Goal: Transaction & Acquisition: Book appointment/travel/reservation

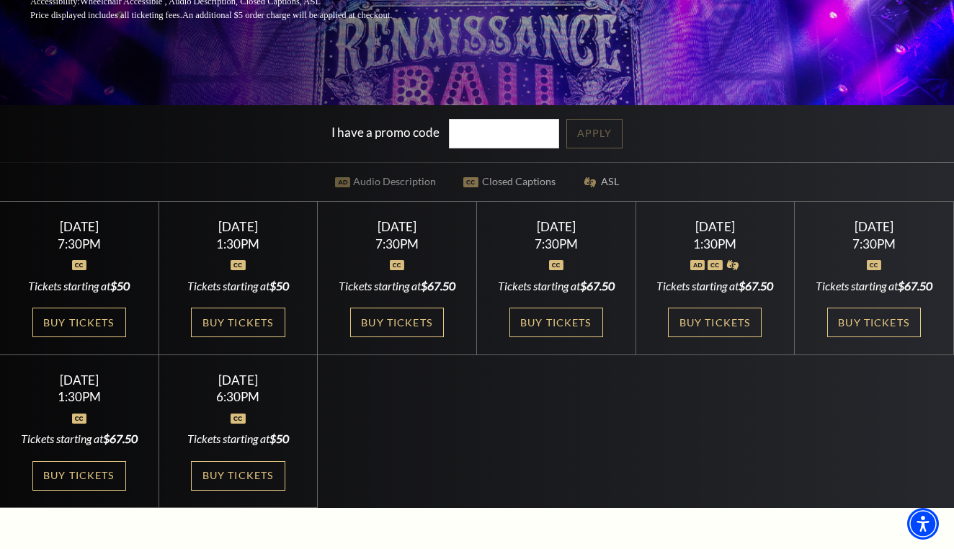
scroll to position [329, 0]
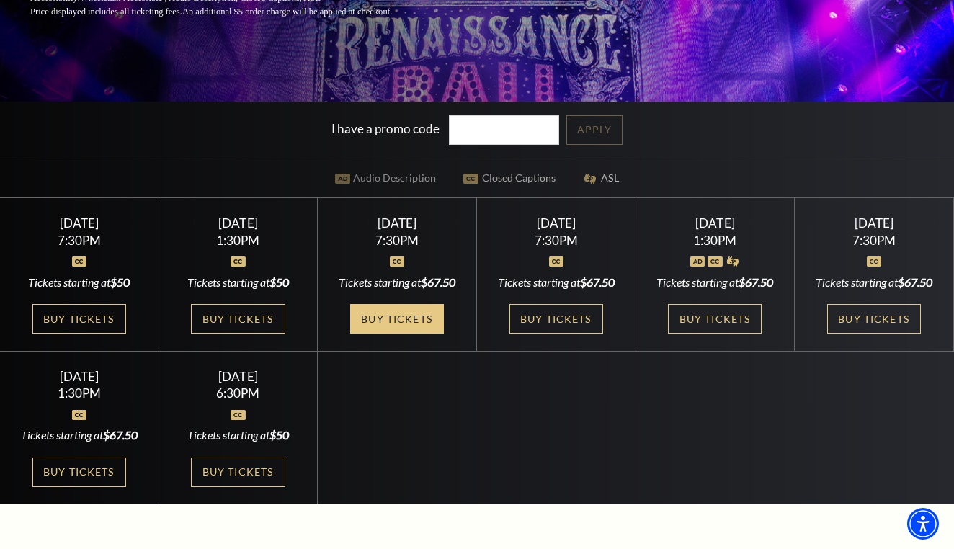
click at [391, 334] on link "Buy Tickets" at bounding box center [397, 319] width 94 height 30
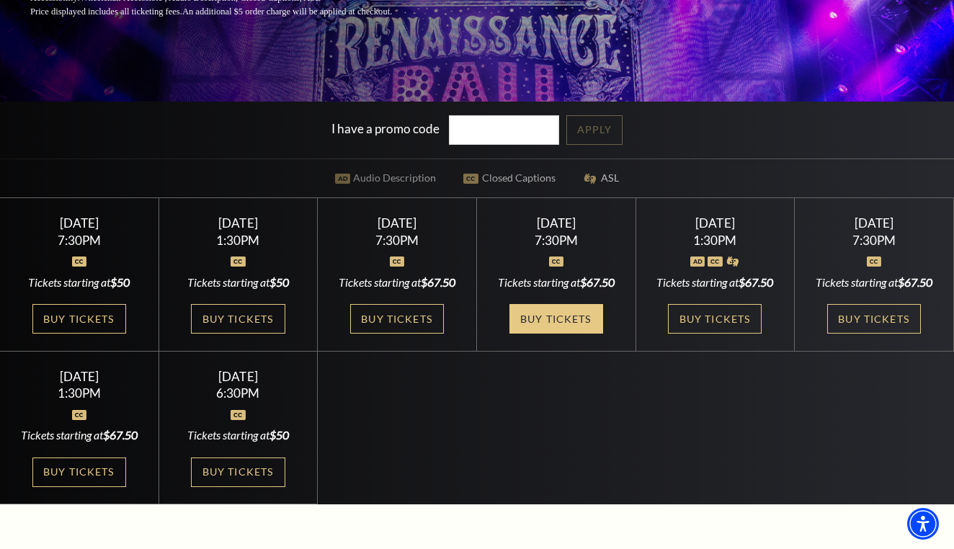
click at [545, 312] on link "Buy Tickets" at bounding box center [557, 319] width 94 height 30
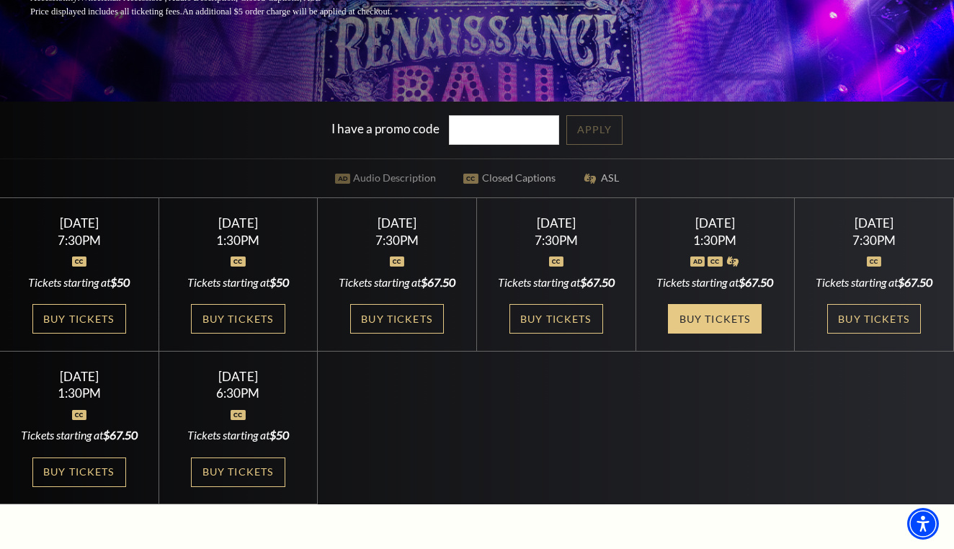
click at [709, 325] on link "Buy Tickets" at bounding box center [715, 319] width 94 height 30
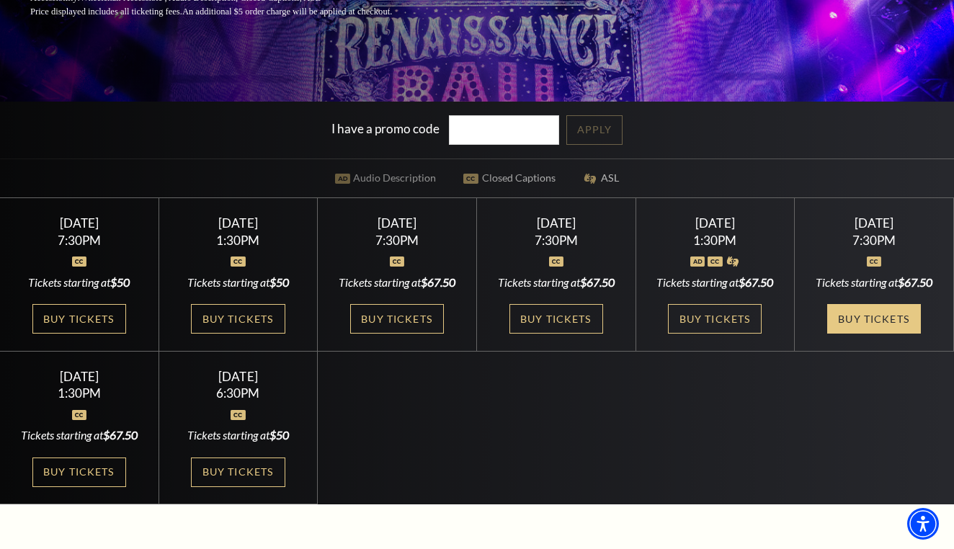
click at [866, 332] on link "Buy Tickets" at bounding box center [874, 319] width 94 height 30
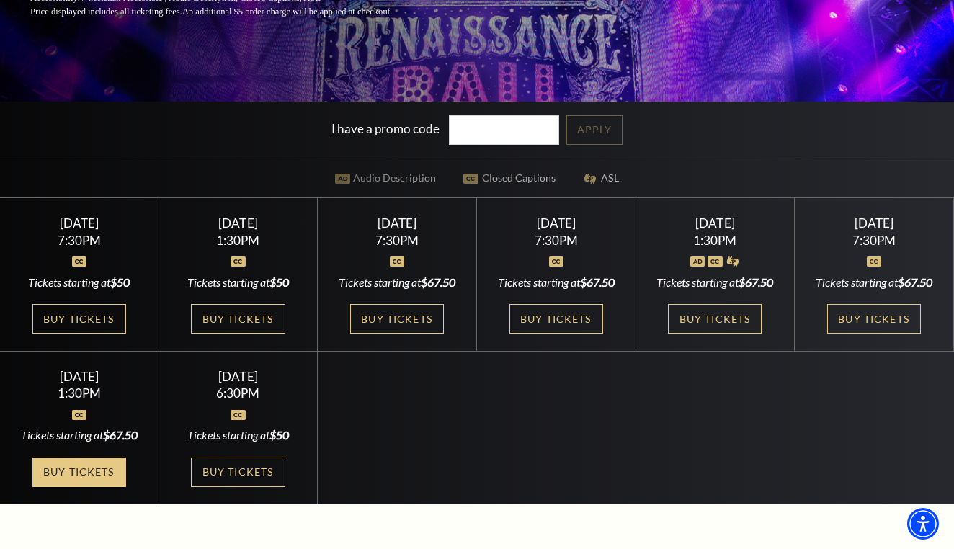
click at [89, 478] on link "Buy Tickets" at bounding box center [79, 473] width 94 height 30
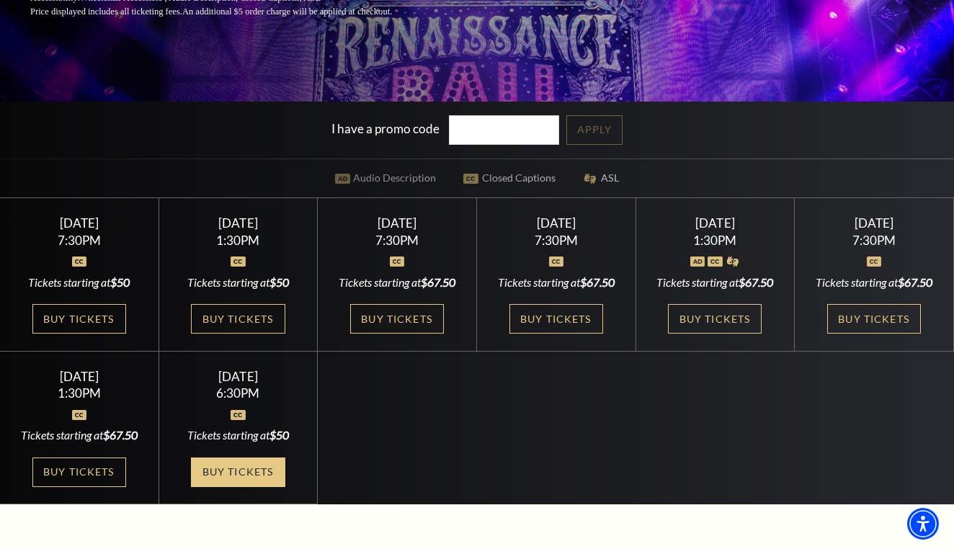
click at [228, 472] on link "Buy Tickets" at bounding box center [238, 473] width 94 height 30
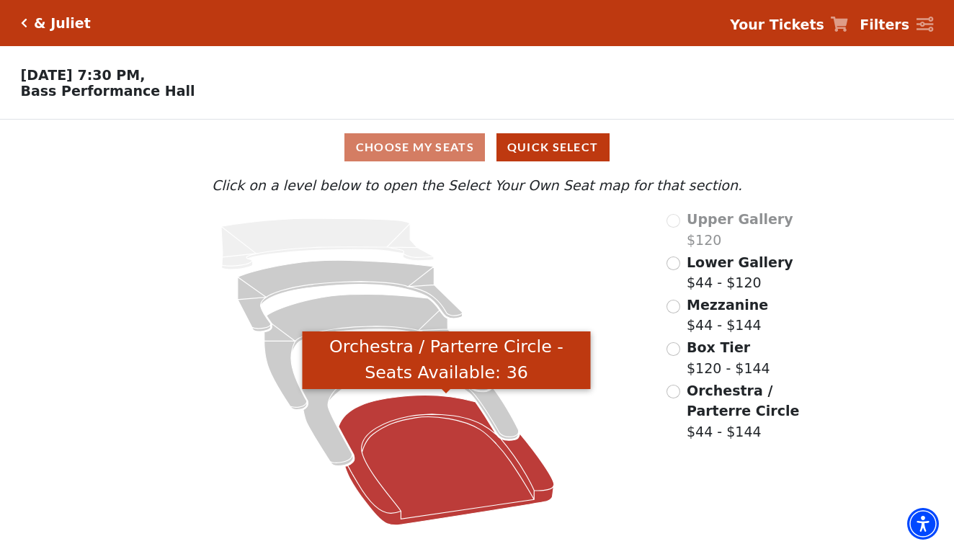
click at [412, 454] on icon "Orchestra / Parterre Circle - Seats Available: 36" at bounding box center [447, 461] width 216 height 130
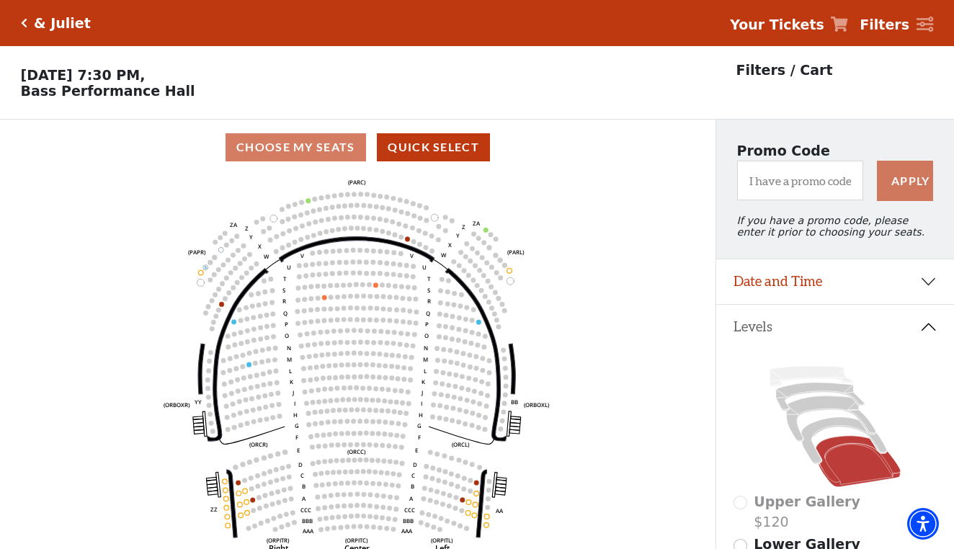
scroll to position [67, 0]
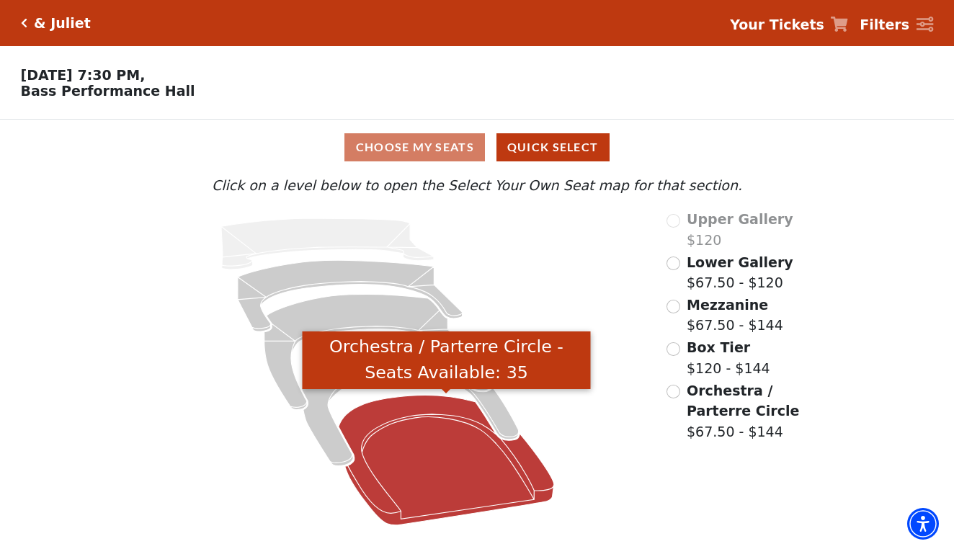
click at [417, 445] on icon "Orchestra / Parterre Circle - Seats Available: 35" at bounding box center [447, 461] width 216 height 130
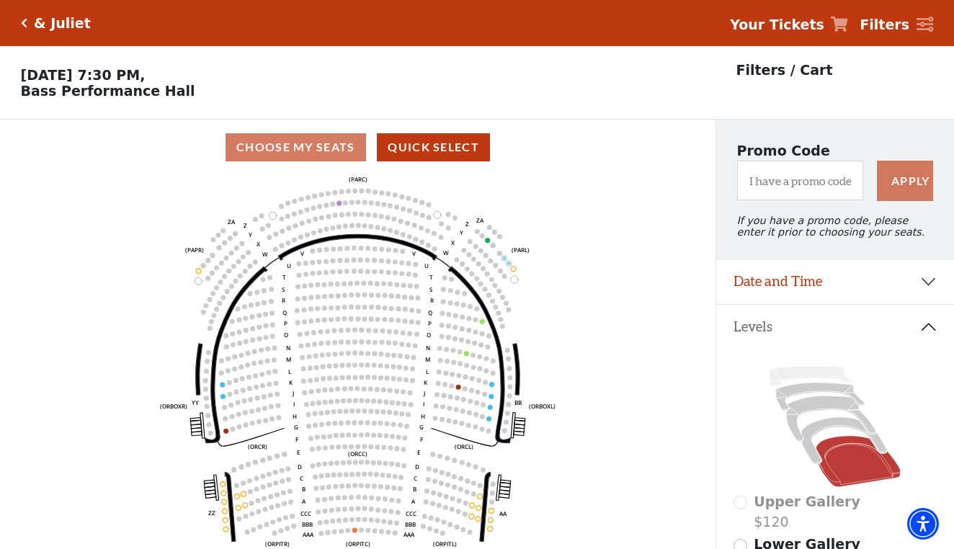
scroll to position [67, 0]
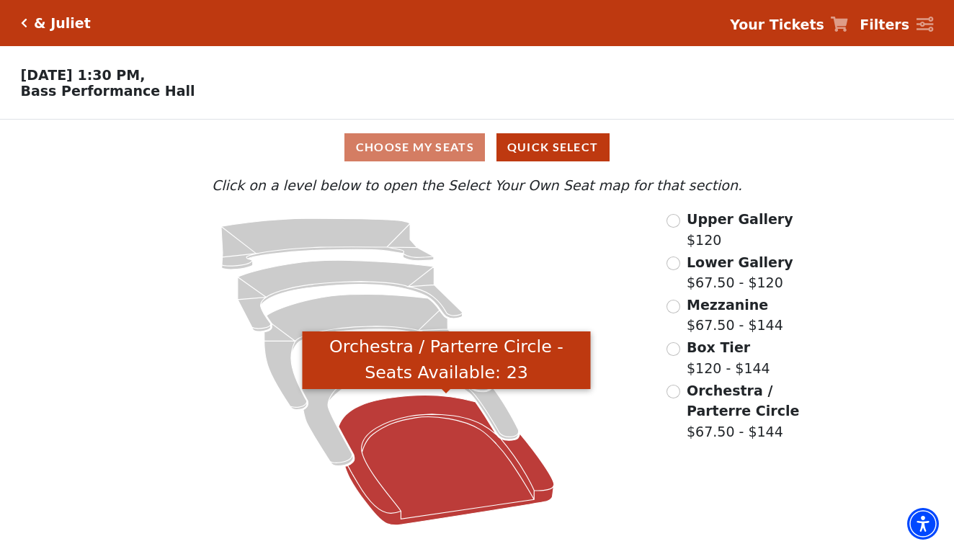
click at [447, 463] on icon "Orchestra / Parterre Circle - Seats Available: 23" at bounding box center [447, 461] width 216 height 130
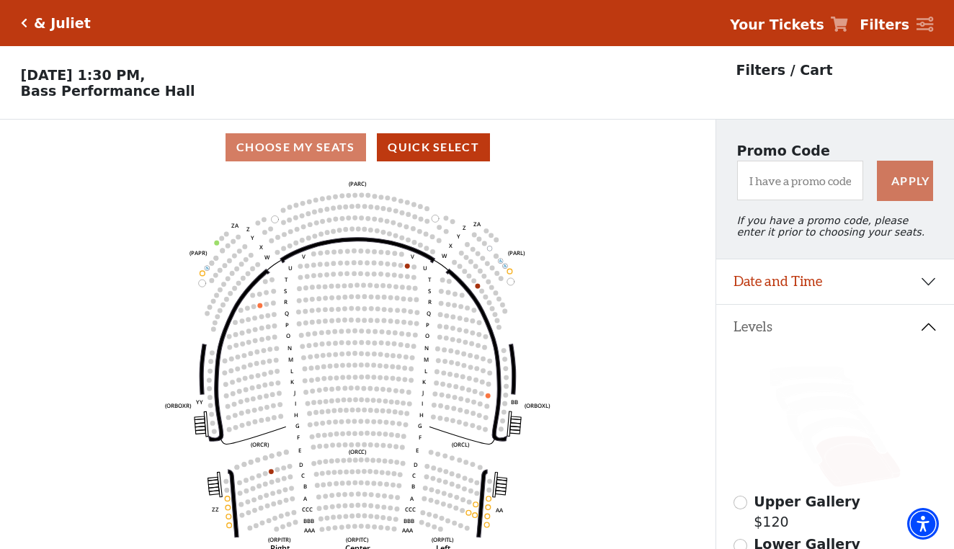
scroll to position [67, 0]
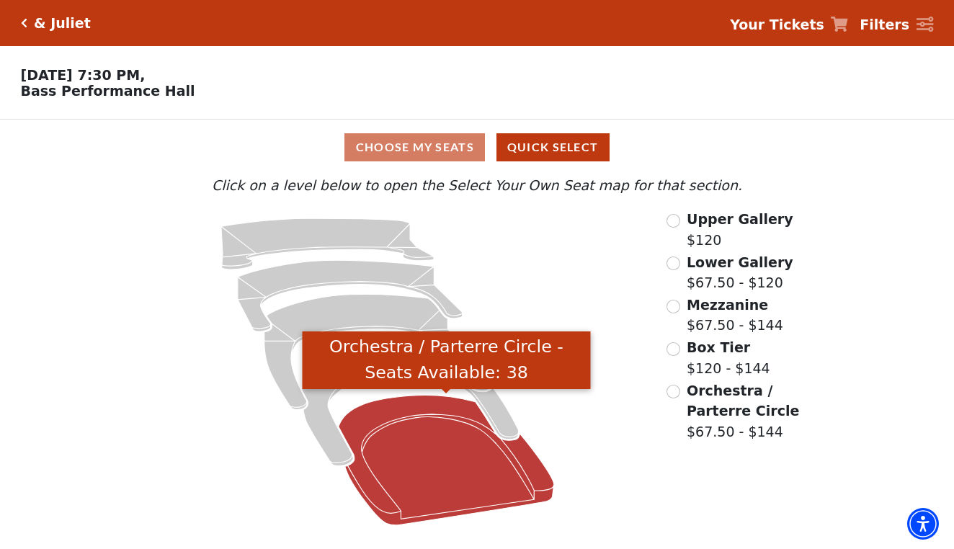
click at [430, 462] on icon "Orchestra / Parterre Circle - Seats Available: 38" at bounding box center [447, 461] width 216 height 130
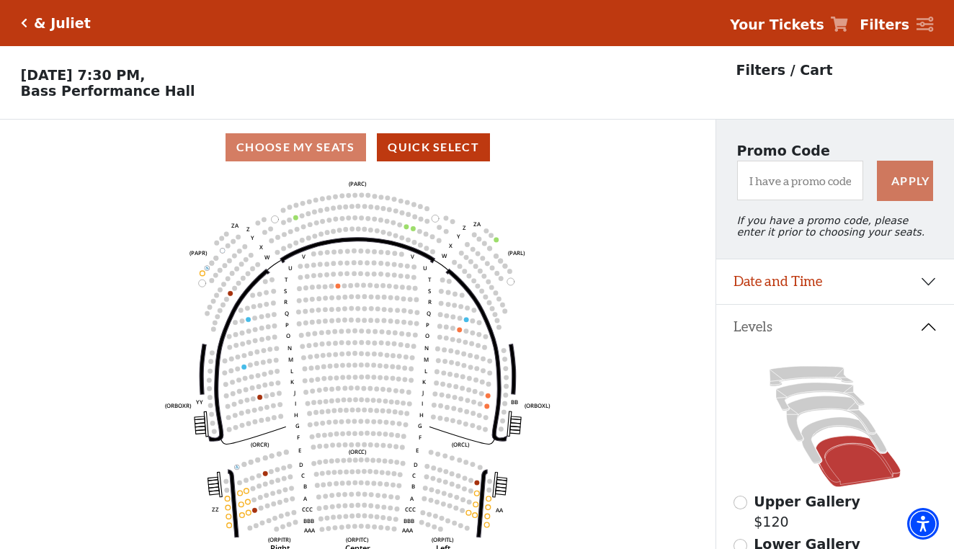
scroll to position [67, 0]
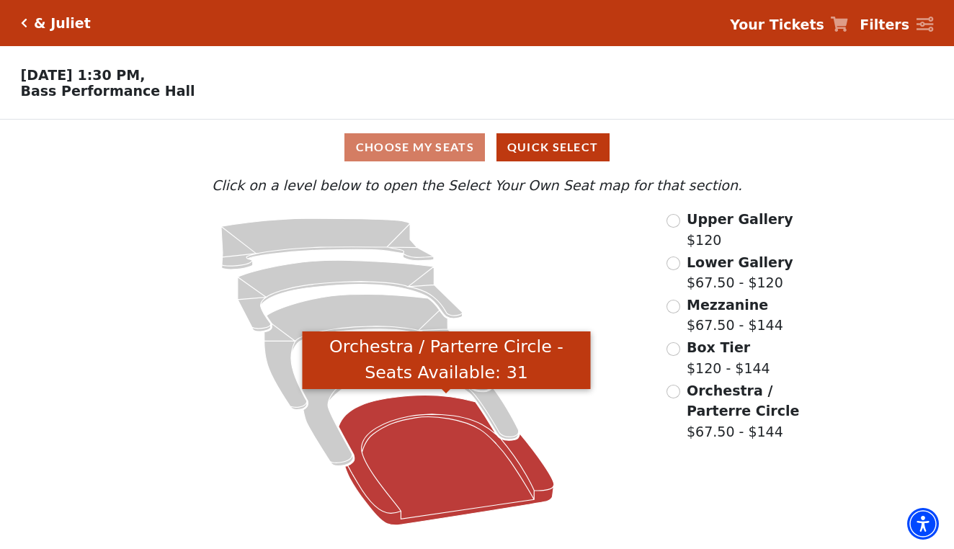
click at [407, 429] on icon "Orchestra / Parterre Circle - Seats Available: 31" at bounding box center [447, 461] width 216 height 130
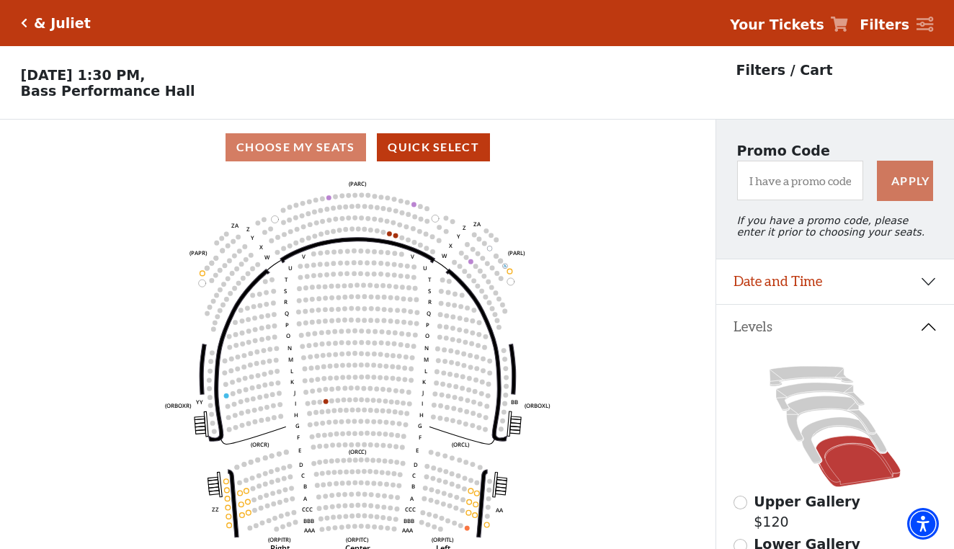
scroll to position [67, 0]
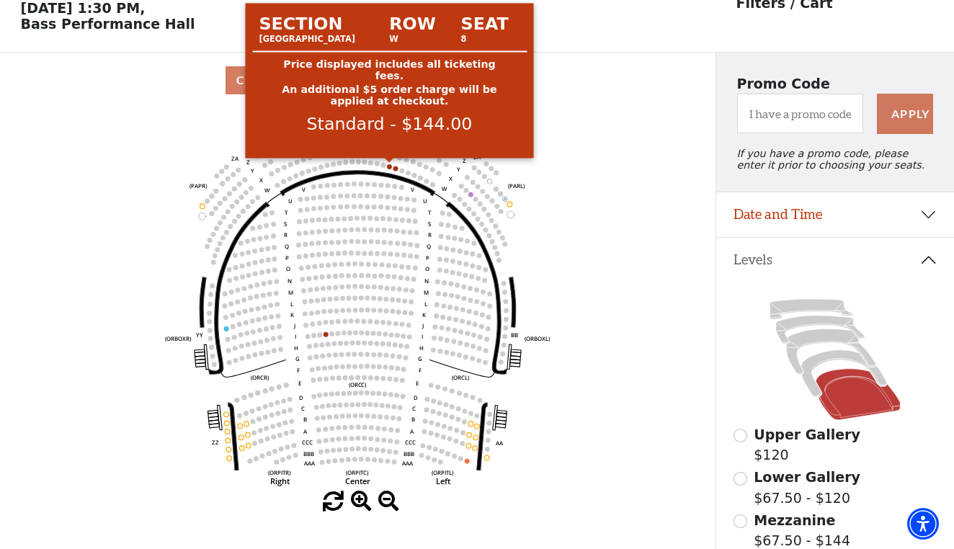
click at [389, 165] on circle at bounding box center [389, 166] width 5 height 5
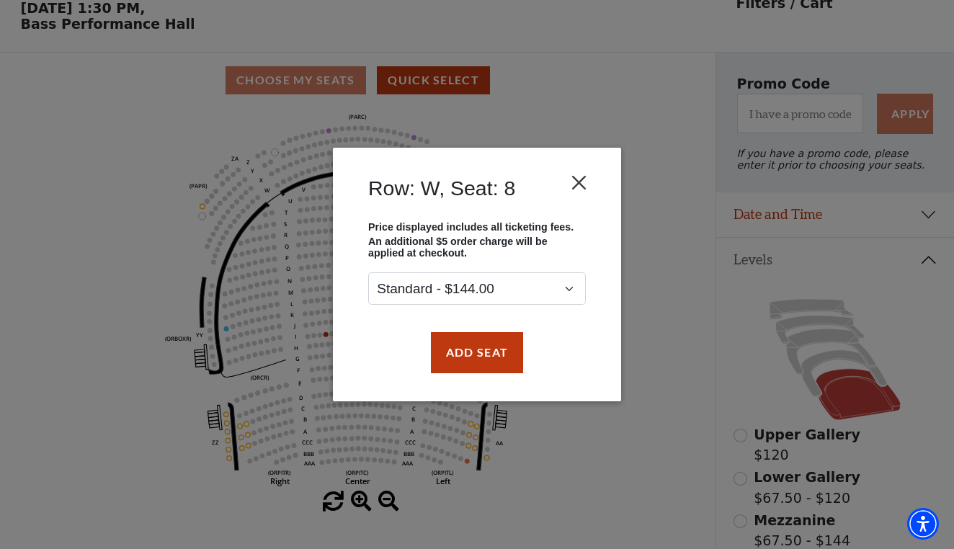
click at [585, 182] on button "Close" at bounding box center [579, 182] width 27 height 27
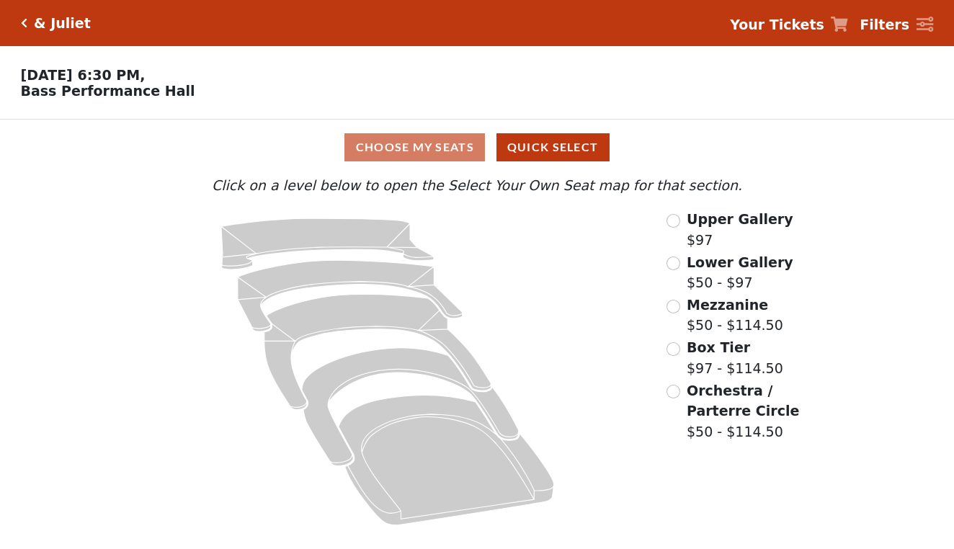
click at [234, 485] on icon at bounding box center [388, 372] width 516 height 326
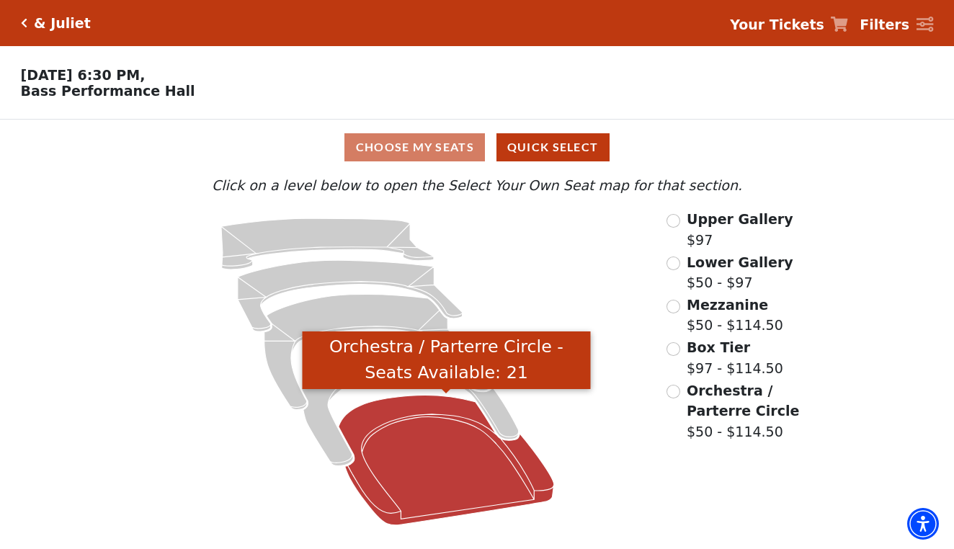
click at [427, 439] on icon "Orchestra / Parterre Circle - Seats Available: 21" at bounding box center [447, 461] width 216 height 130
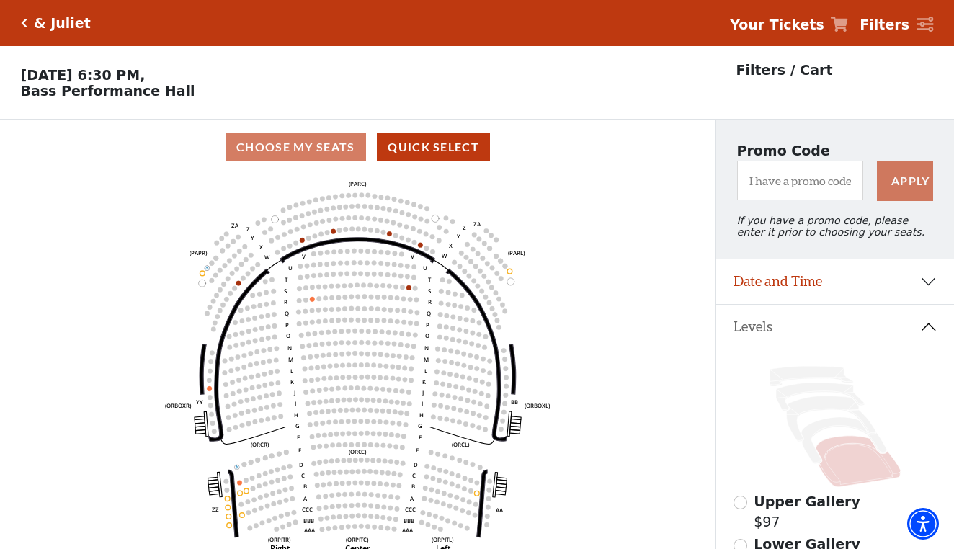
scroll to position [67, 0]
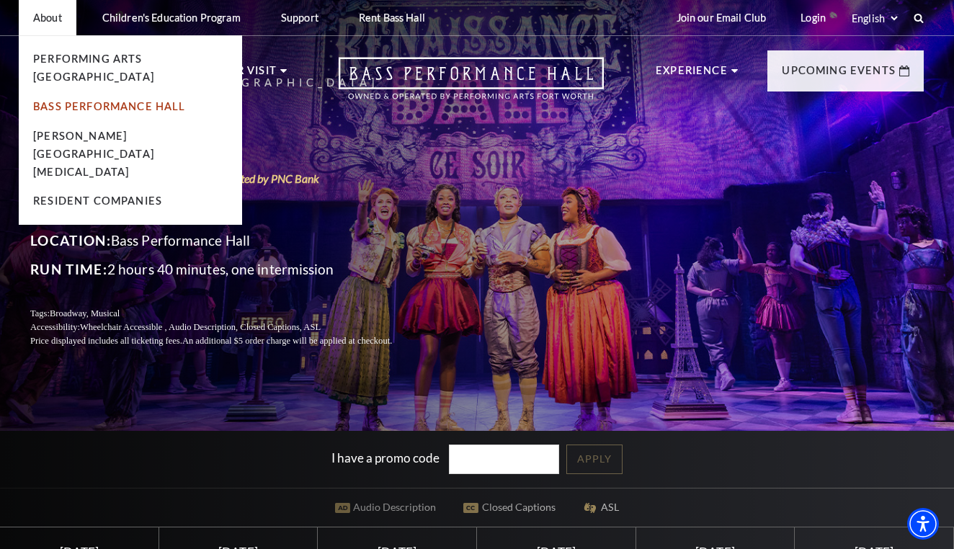
click at [107, 100] on link "Bass Performance Hall" at bounding box center [109, 106] width 153 height 12
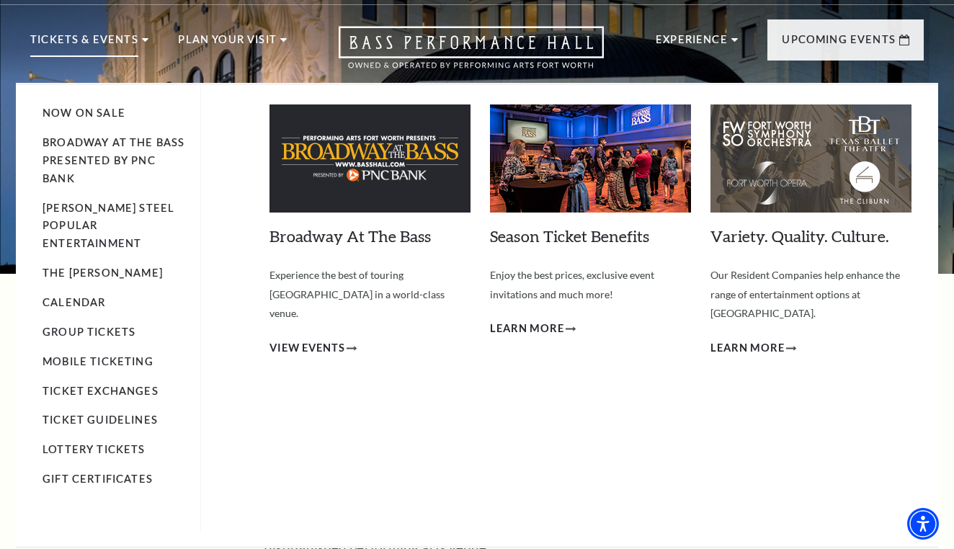
scroll to position [39, 0]
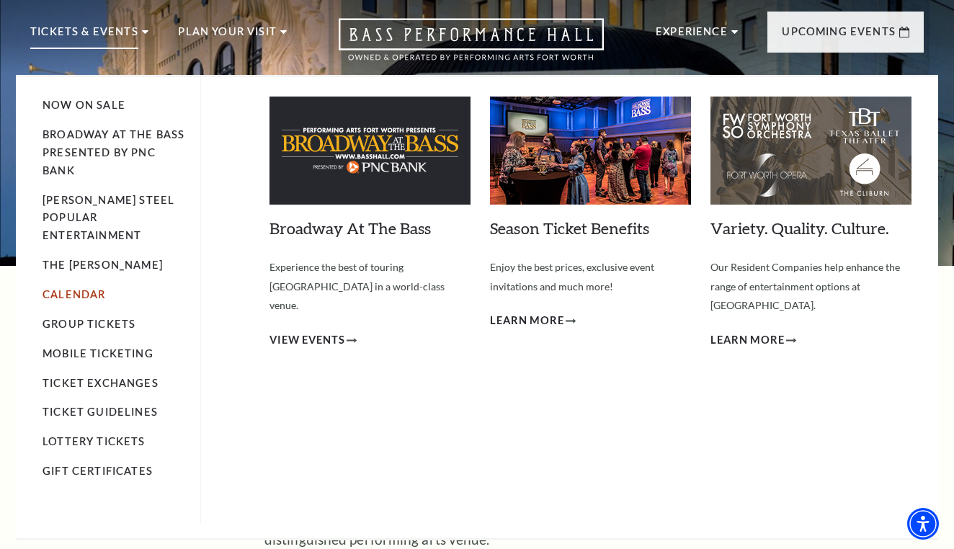
click at [97, 288] on link "Calendar" at bounding box center [74, 294] width 63 height 12
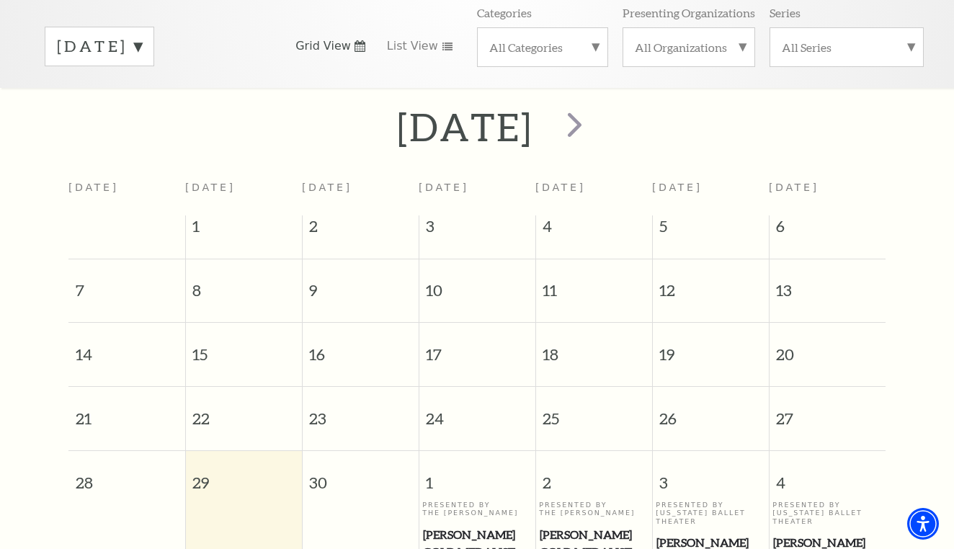
scroll to position [240, 0]
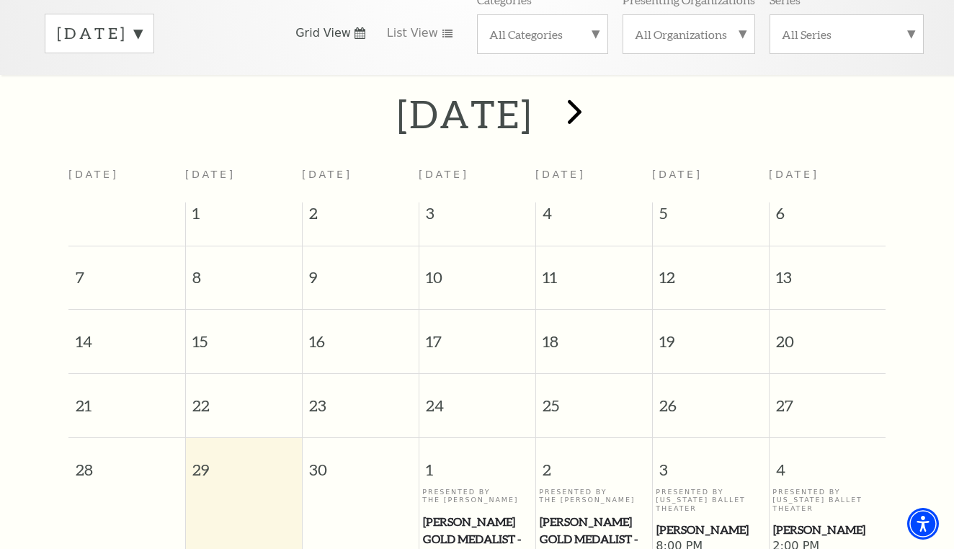
click at [595, 99] on span "next" at bounding box center [574, 111] width 41 height 41
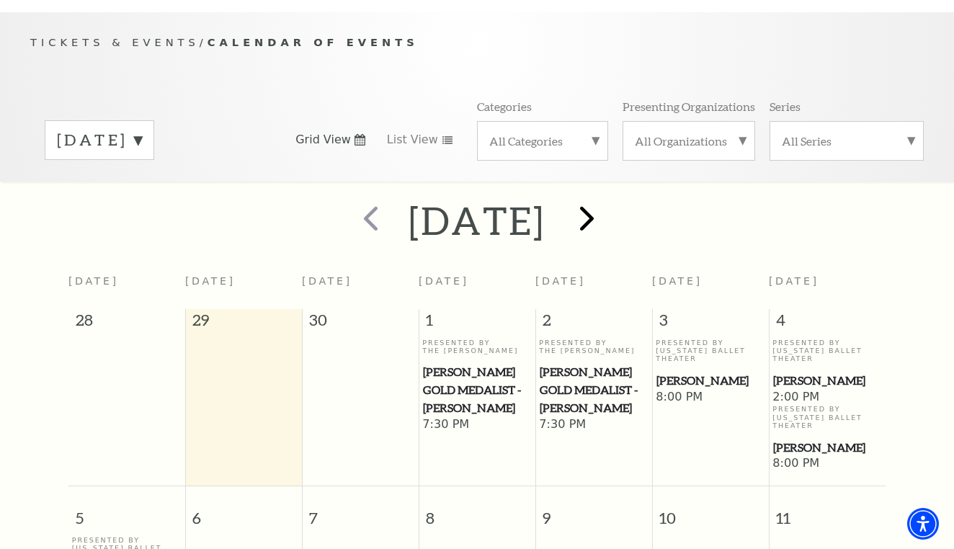
scroll to position [127, 0]
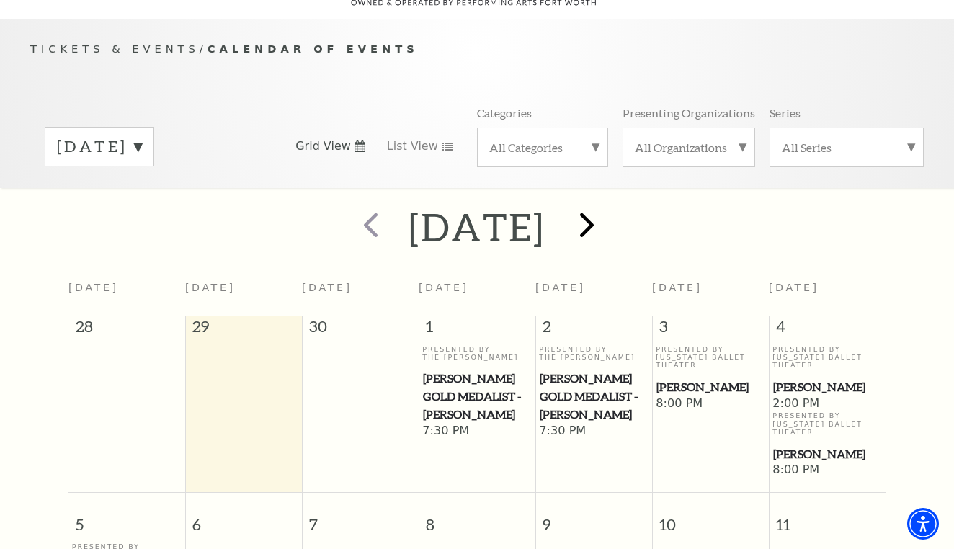
click at [608, 206] on span "next" at bounding box center [587, 224] width 41 height 41
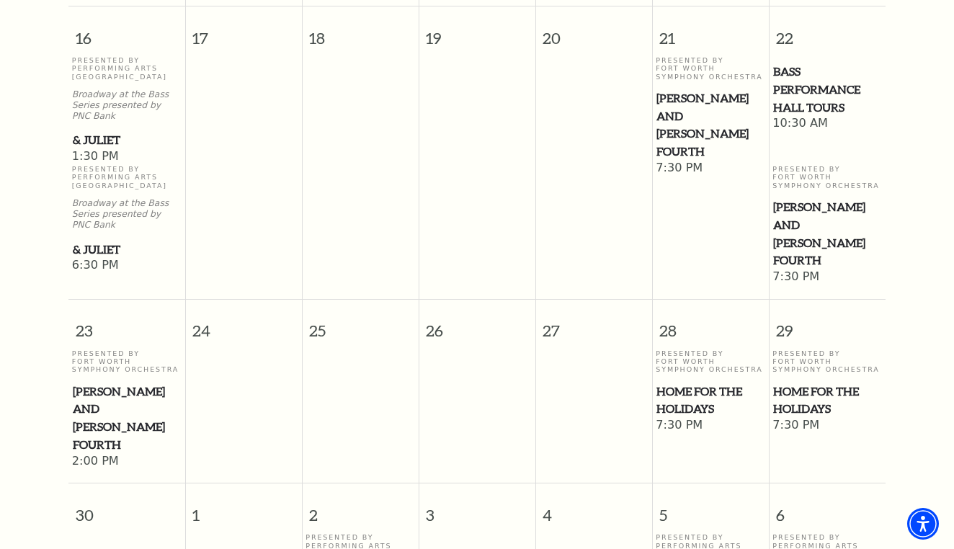
scroll to position [1327, 0]
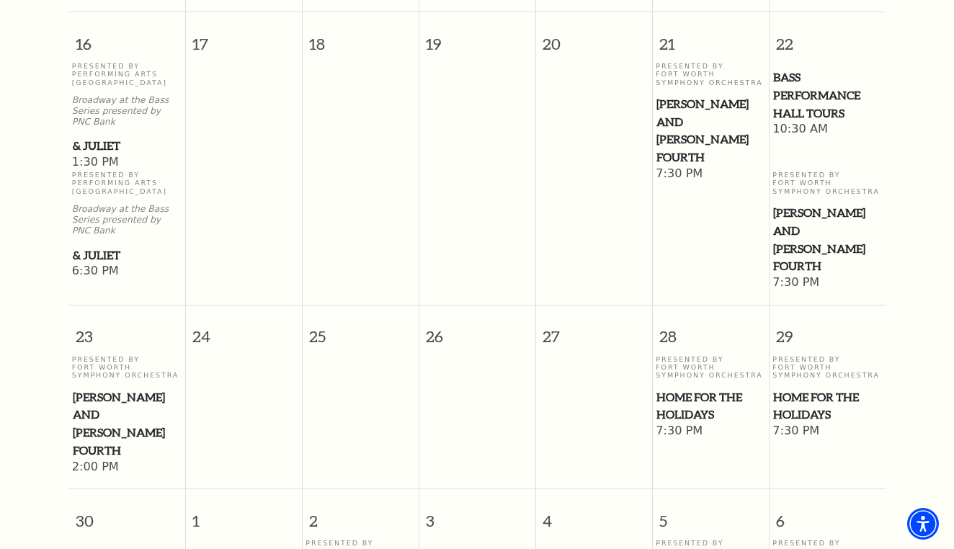
click at [110, 246] on span "& Juliet" at bounding box center [127, 255] width 108 height 18
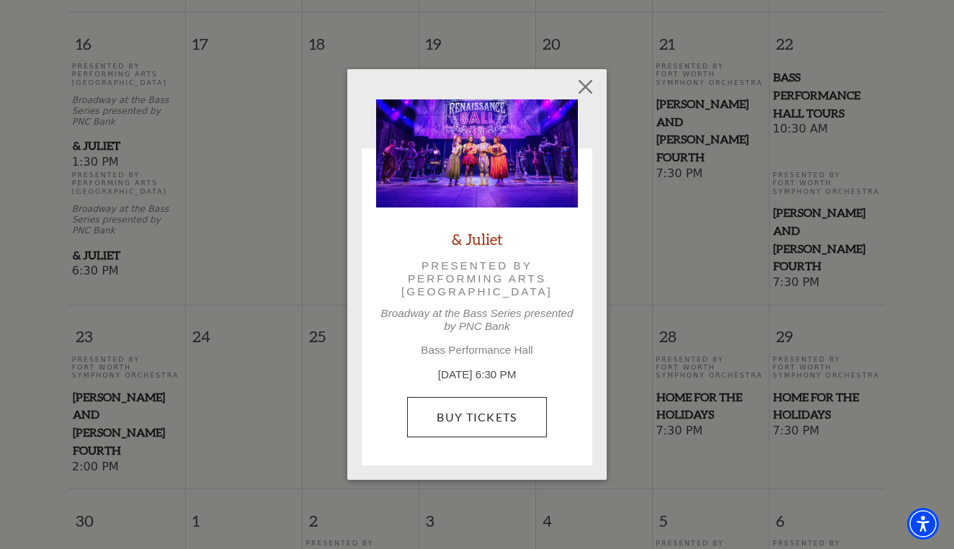
click at [460, 403] on link "Buy Tickets" at bounding box center [476, 417] width 139 height 40
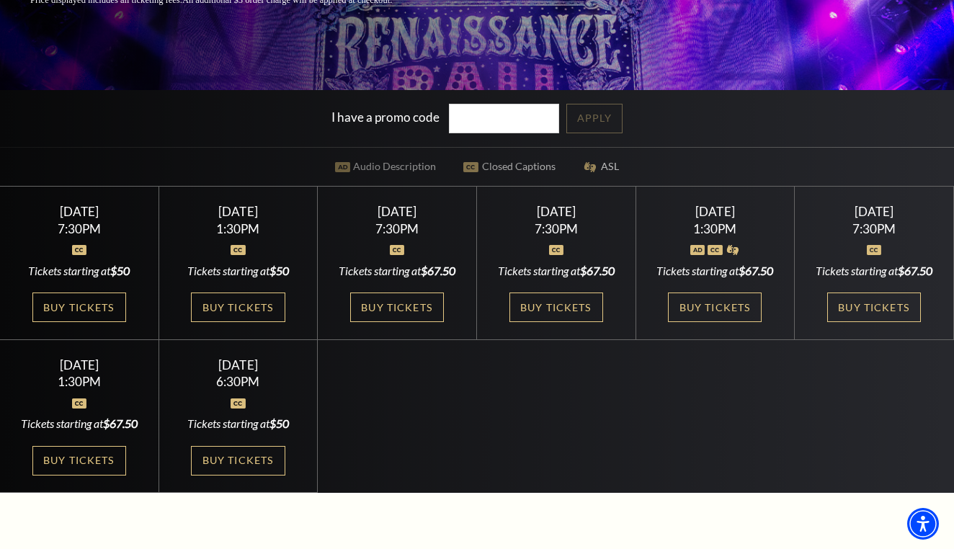
scroll to position [346, 0]
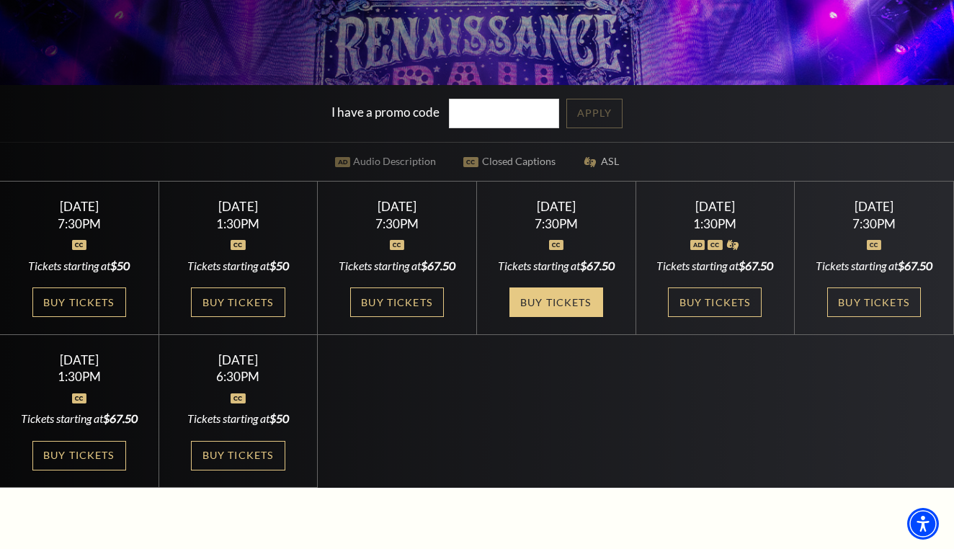
click at [545, 303] on link "Buy Tickets" at bounding box center [557, 303] width 94 height 30
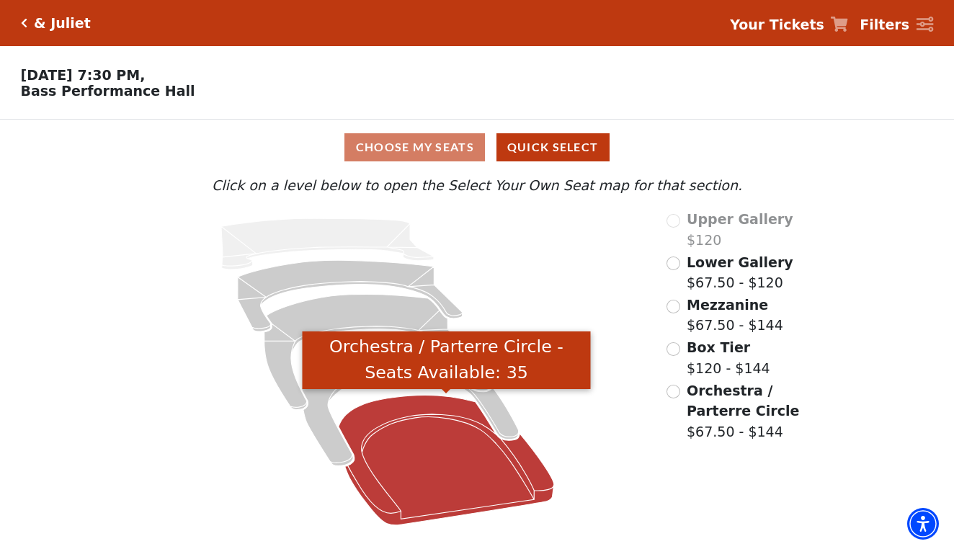
click at [456, 451] on icon "Orchestra / Parterre Circle - Seats Available: 35" at bounding box center [447, 461] width 216 height 130
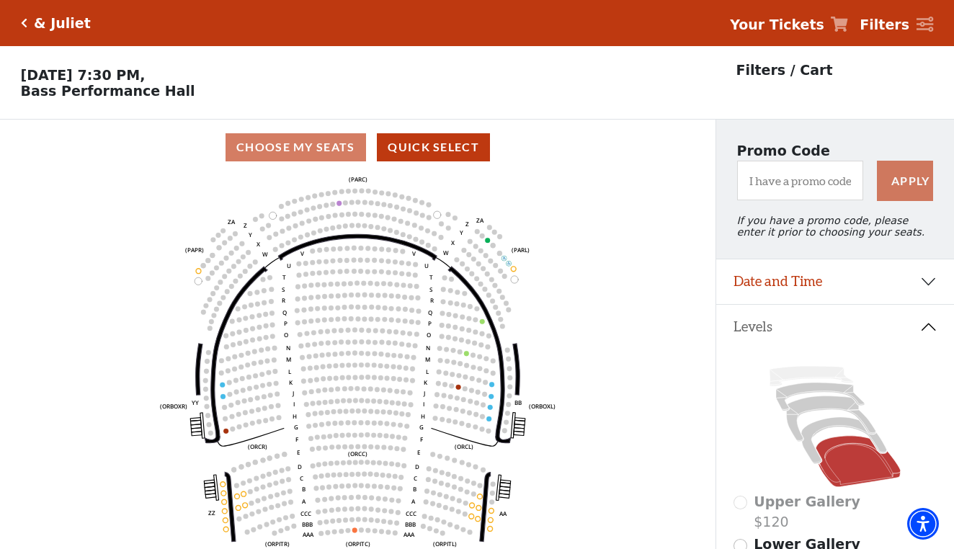
scroll to position [67, 0]
